Goal: Use online tool/utility: Utilize a website feature to perform a specific function

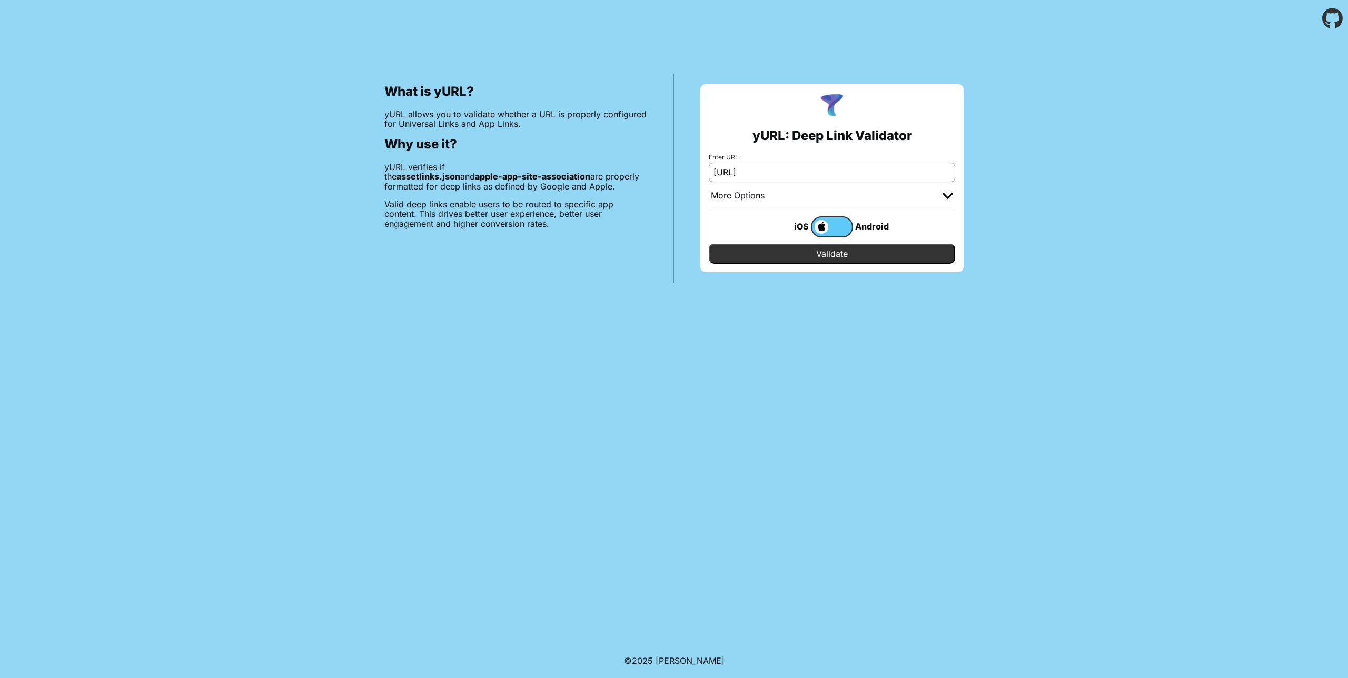
type input "[URL][DOMAIN_NAME]"
click at [709, 244] on input "Validate" at bounding box center [832, 254] width 246 height 20
